Goal: Task Accomplishment & Management: Use online tool/utility

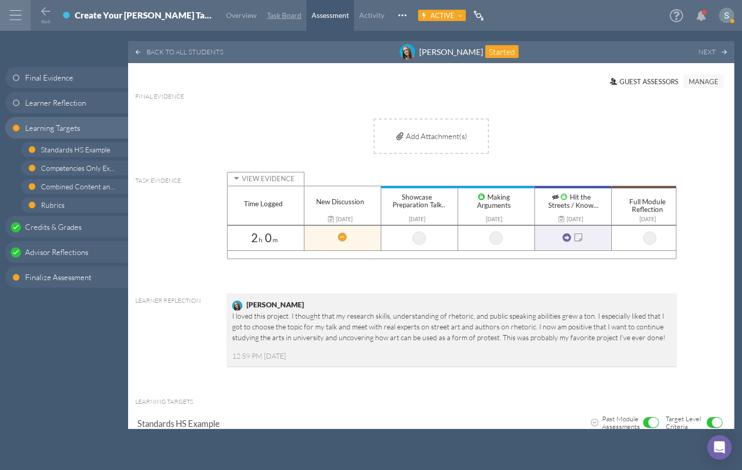
click at [267, 15] on span "Task Board" at bounding box center [284, 15] width 34 height 9
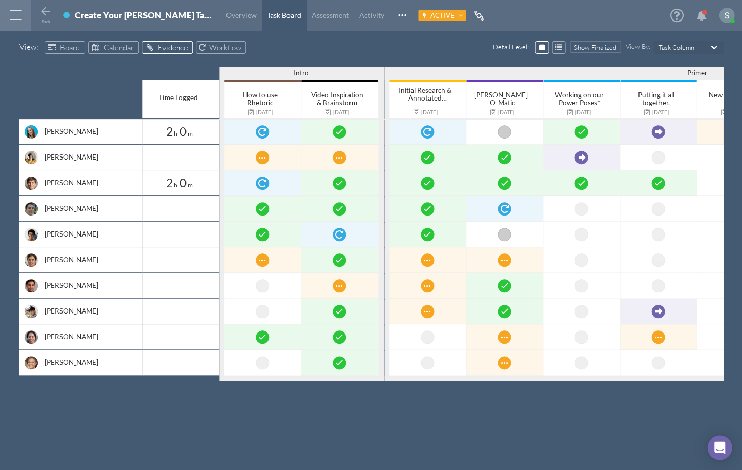
click at [168, 52] on link "Evidence" at bounding box center [167, 47] width 51 height 13
click at [71, 45] on span "Board" at bounding box center [70, 48] width 20 height 10
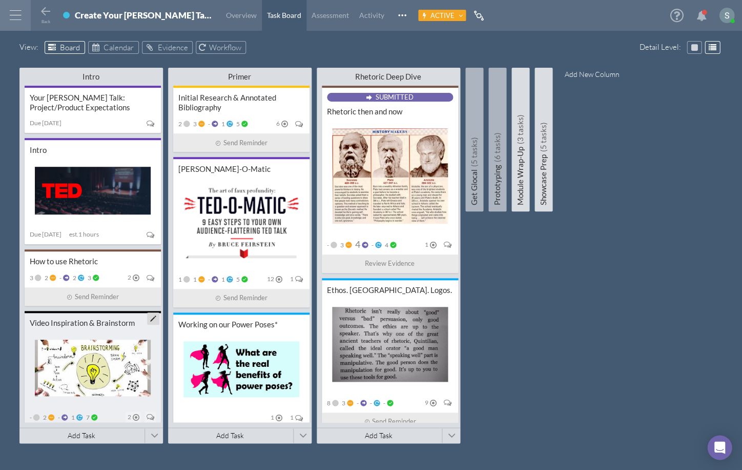
click at [111, 320] on div "Video Inspiration & Brainstorm" at bounding box center [93, 323] width 126 height 10
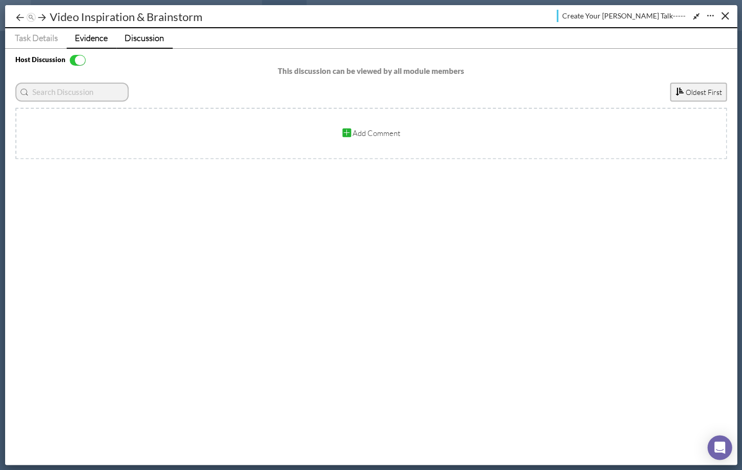
click at [101, 39] on span "Evidence" at bounding box center [91, 37] width 33 height 11
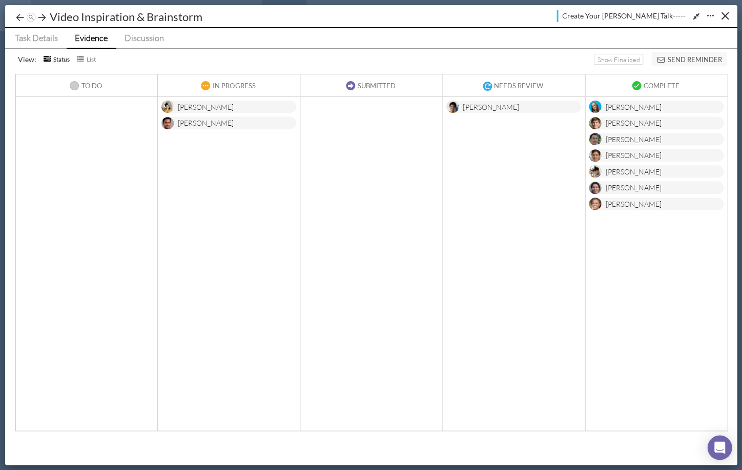
click at [636, 106] on div "[PERSON_NAME]" at bounding box center [633, 107] width 56 height 13
